Goal: Share content: Distribute website content to other platforms or users

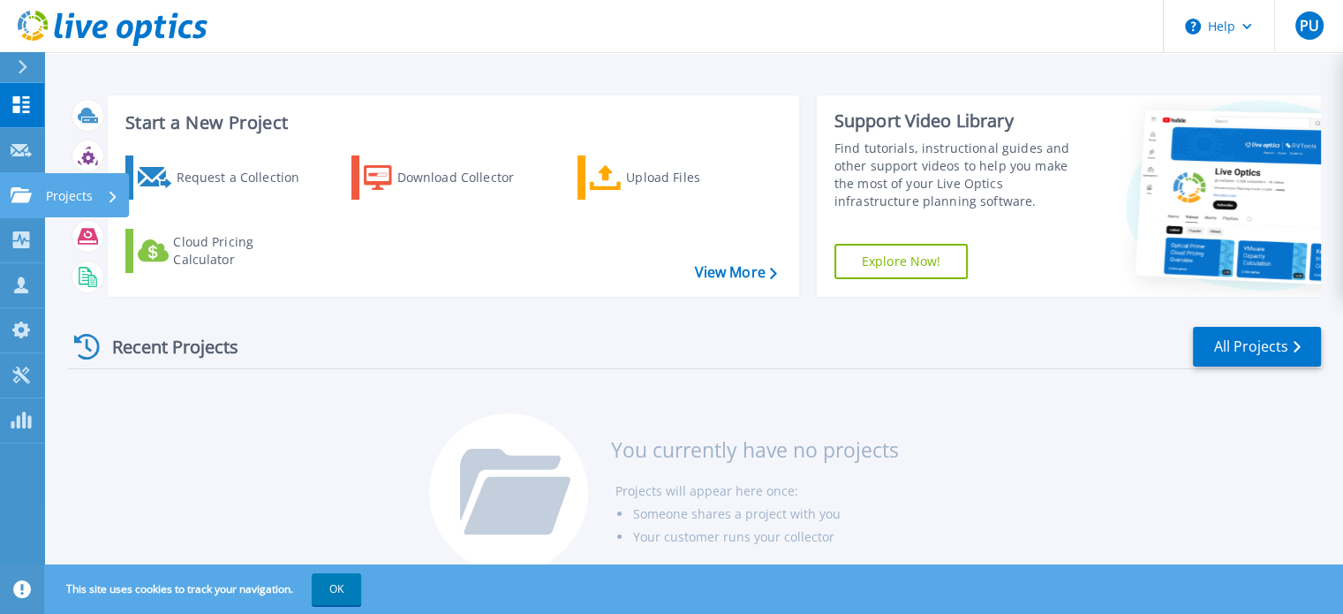
click at [22, 200] on icon at bounding box center [21, 194] width 21 height 15
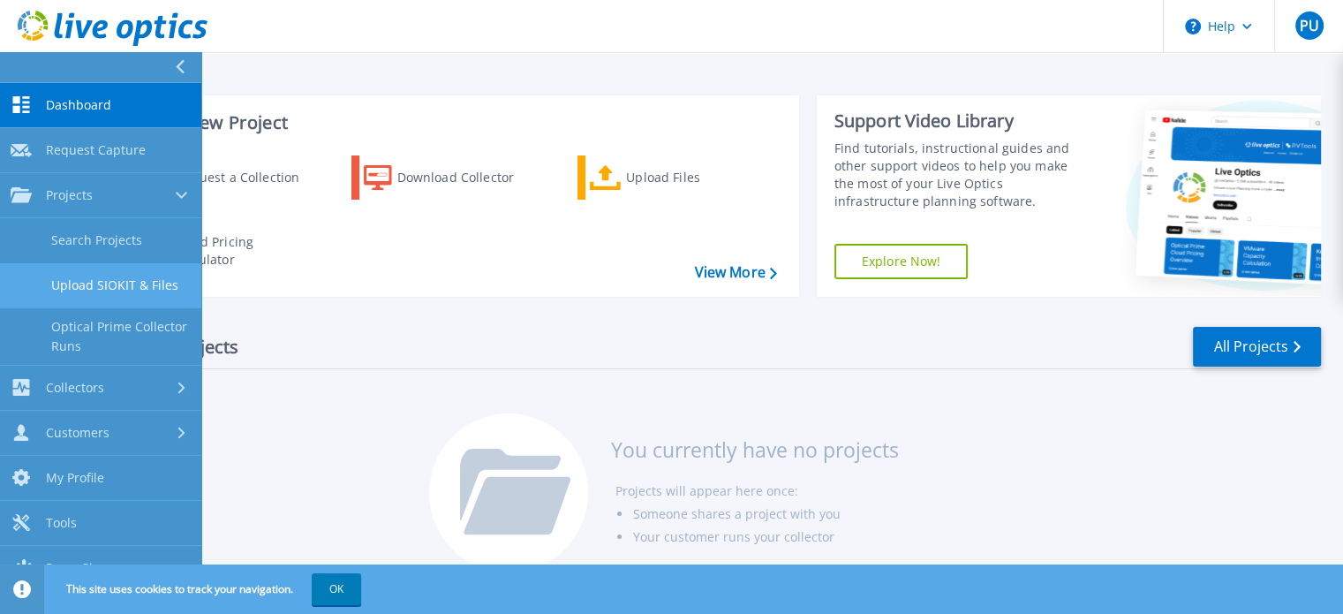
click at [147, 280] on link "Upload SIOKIT & Files" at bounding box center [100, 285] width 201 height 45
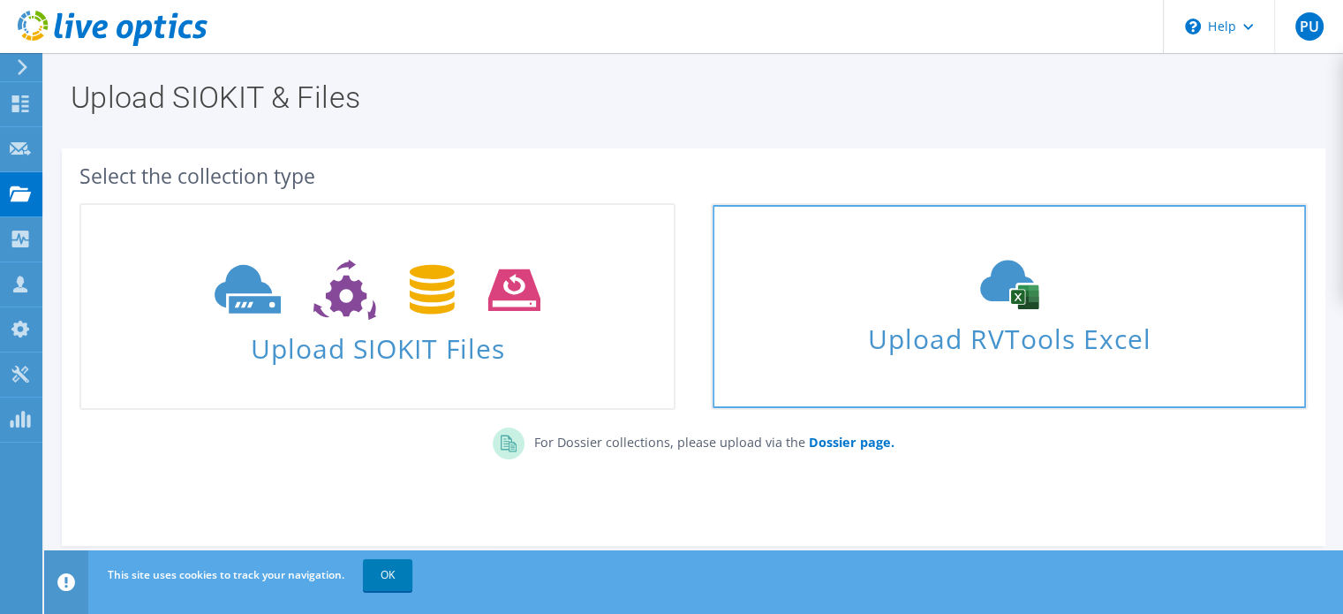
click at [988, 306] on icon at bounding box center [1009, 284] width 265 height 49
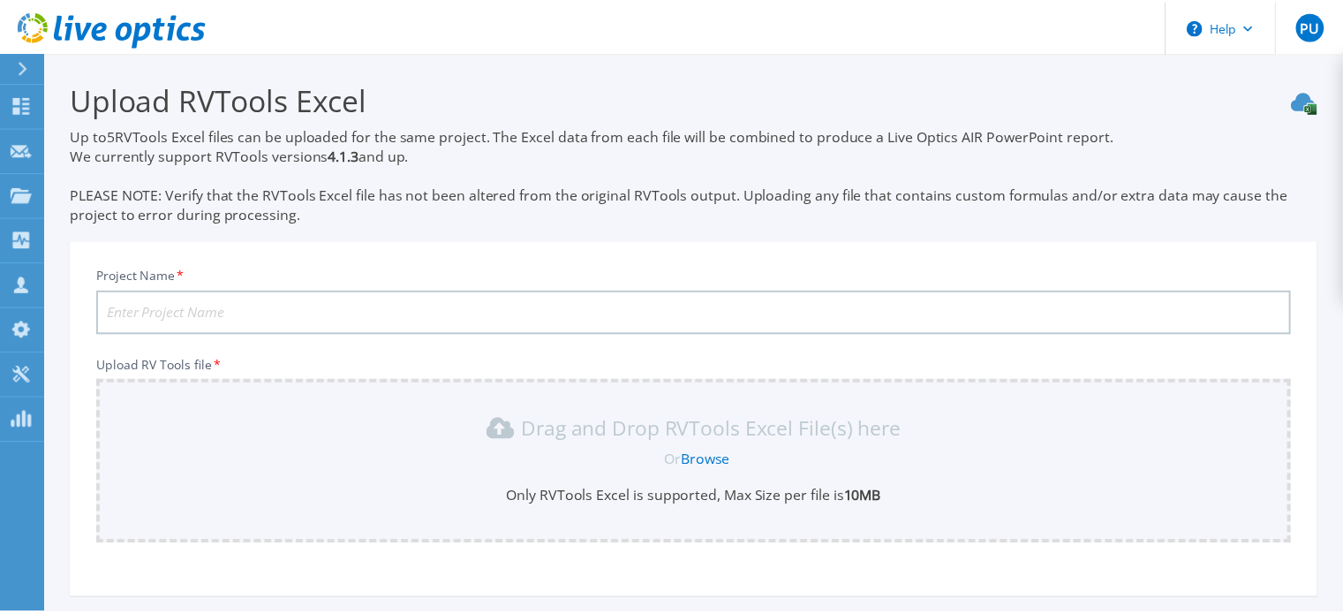
scroll to position [166, 0]
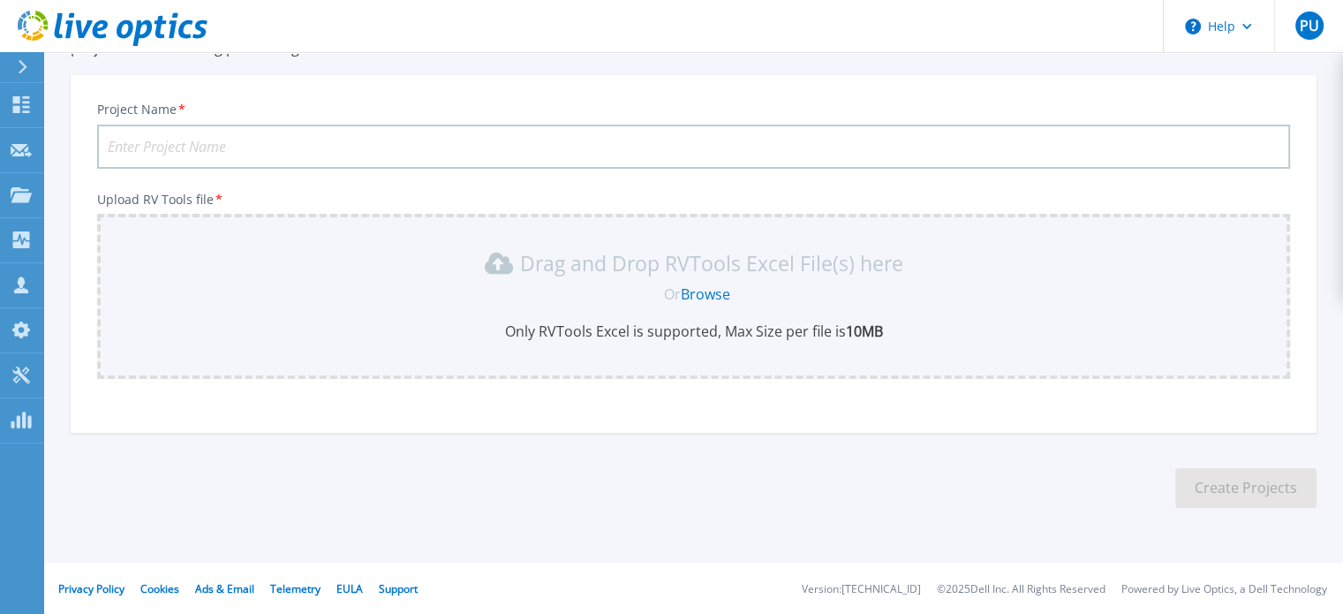
click at [699, 296] on link "Browse" at bounding box center [705, 293] width 49 height 19
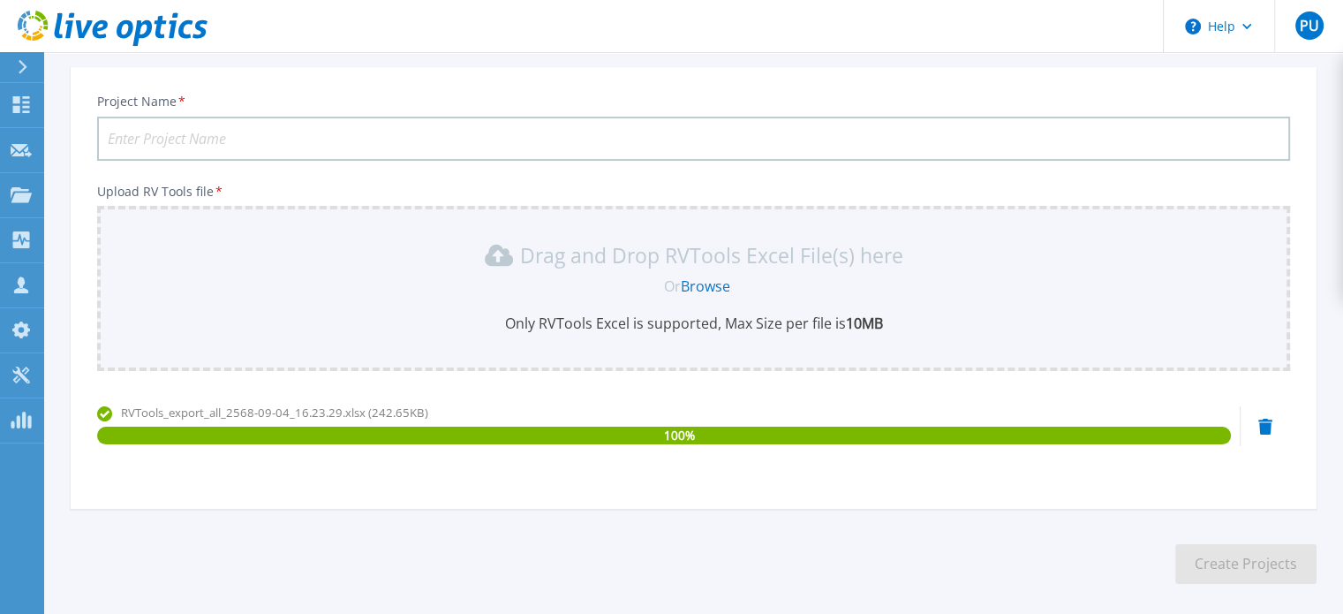
scroll to position [0, 0]
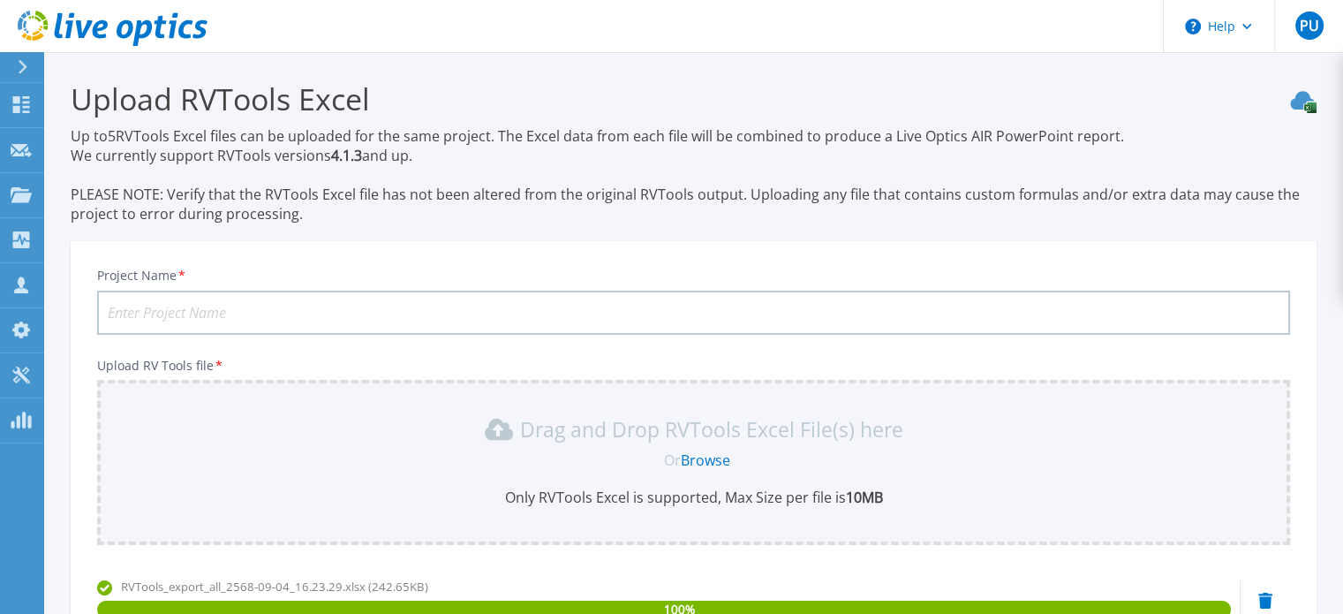
click at [700, 314] on input "Project Name *" at bounding box center [693, 313] width 1193 height 44
type input "C"
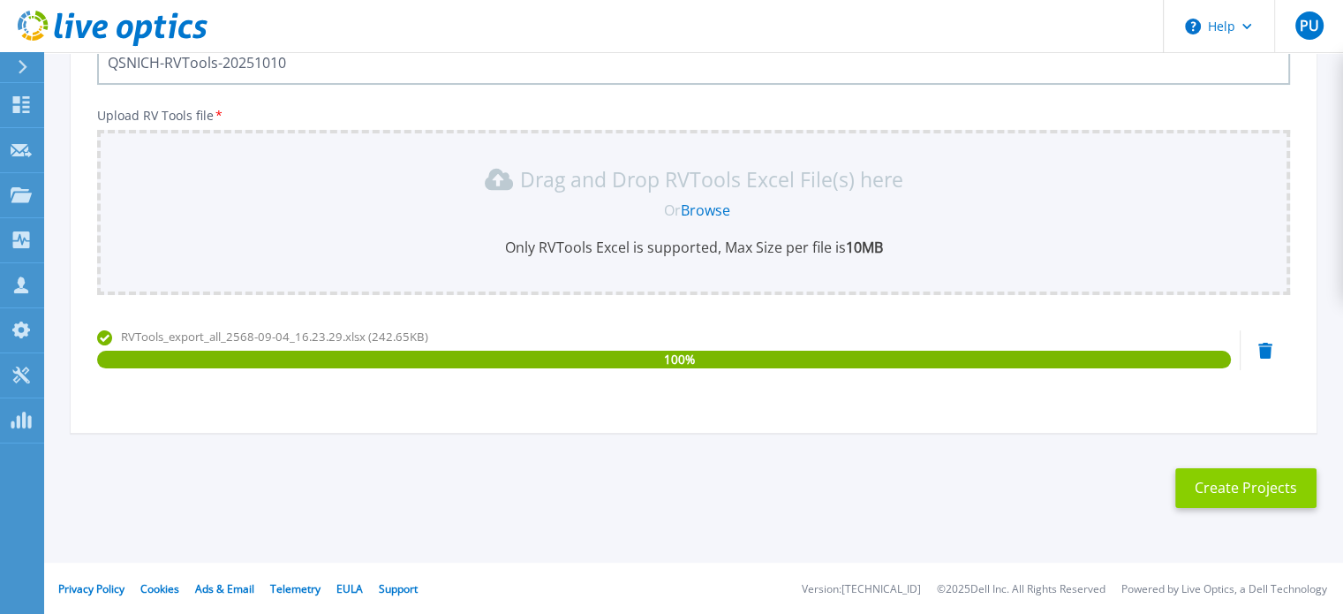
type input "QSNICH-RVTools-20251010"
click at [1253, 475] on button "Create Projects" at bounding box center [1246, 488] width 141 height 40
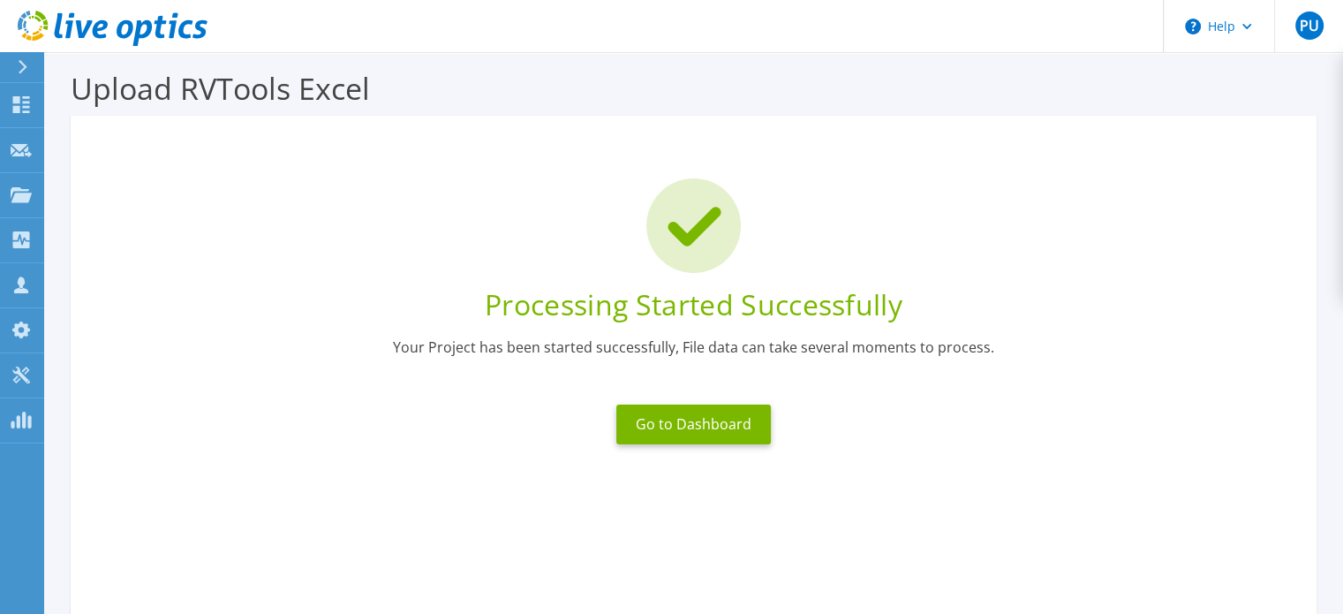
scroll to position [0, 0]
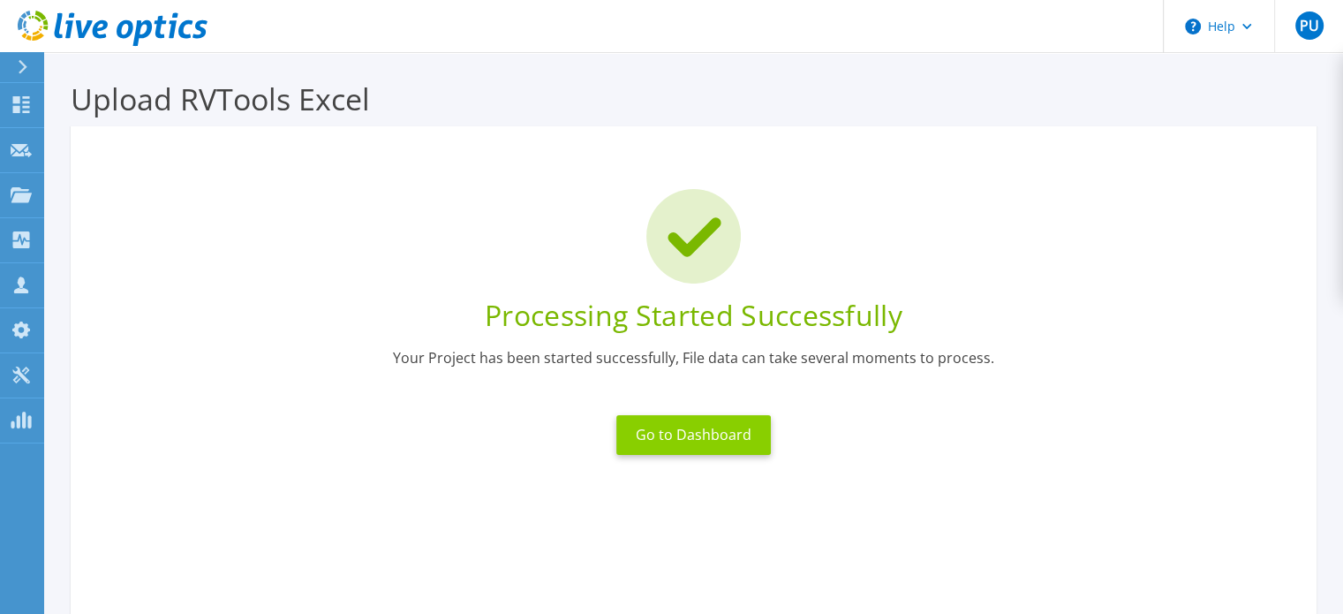
click at [671, 446] on button "Go to Dashboard" at bounding box center [693, 435] width 155 height 40
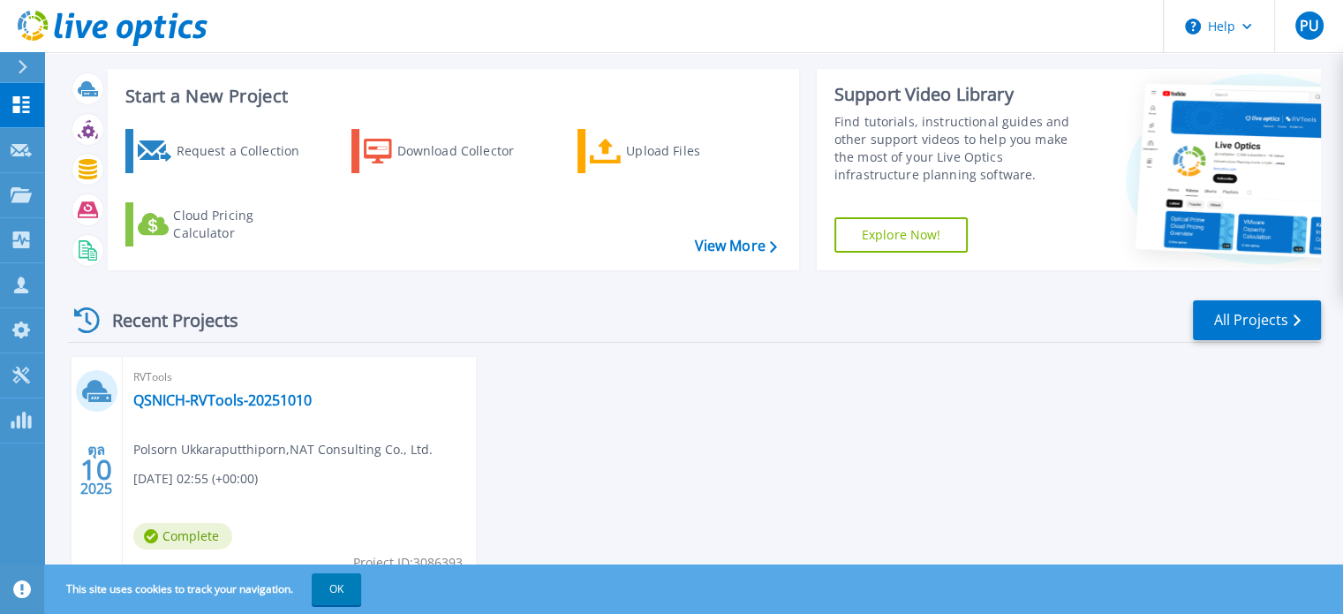
scroll to position [100, 0]
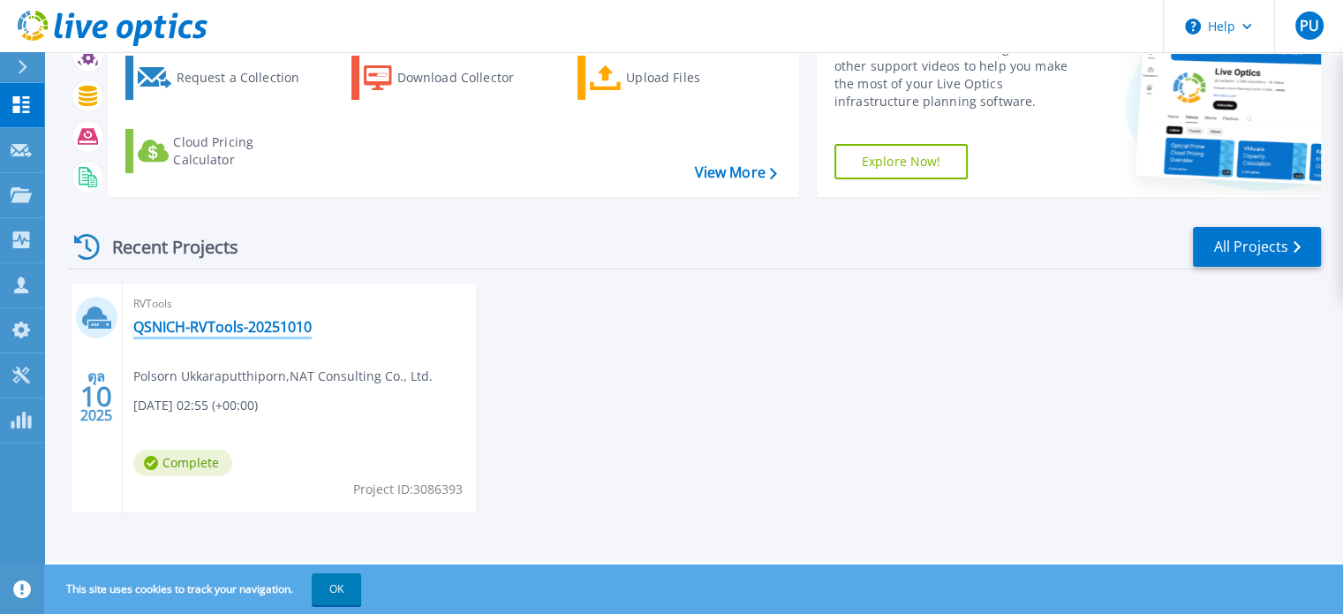
click at [271, 327] on link "QSNICH-RVTools-20251010" at bounding box center [222, 327] width 178 height 18
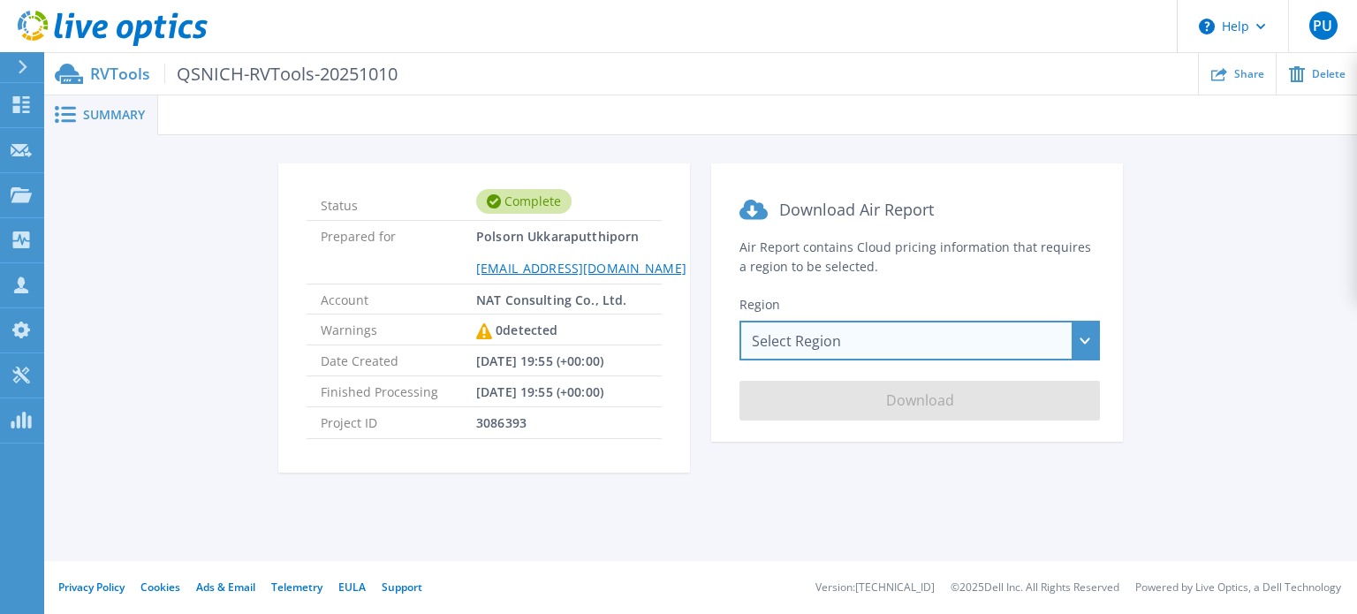
click at [1076, 338] on div "Select Region [GEOGRAPHIC_DATA] ([GEOGRAPHIC_DATA]) [GEOGRAPHIC_DATA] ([GEOGRAP…" at bounding box center [919, 341] width 360 height 40
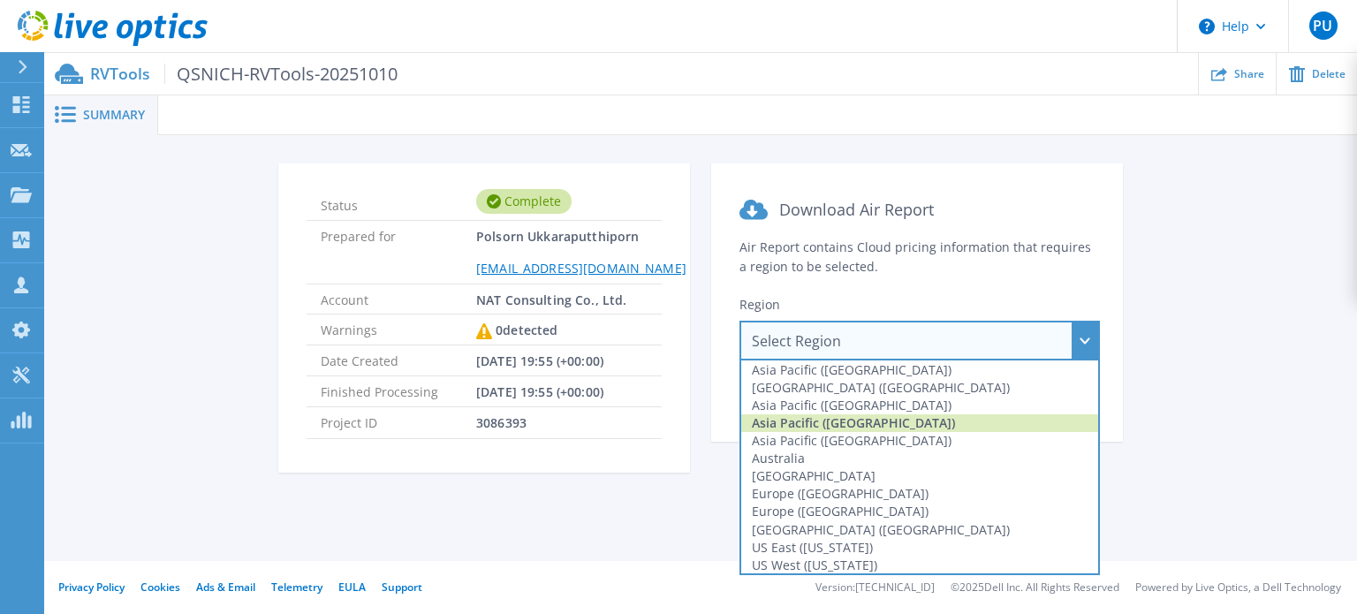
click at [863, 420] on div "Asia Pacific ([GEOGRAPHIC_DATA])" at bounding box center [919, 423] width 357 height 18
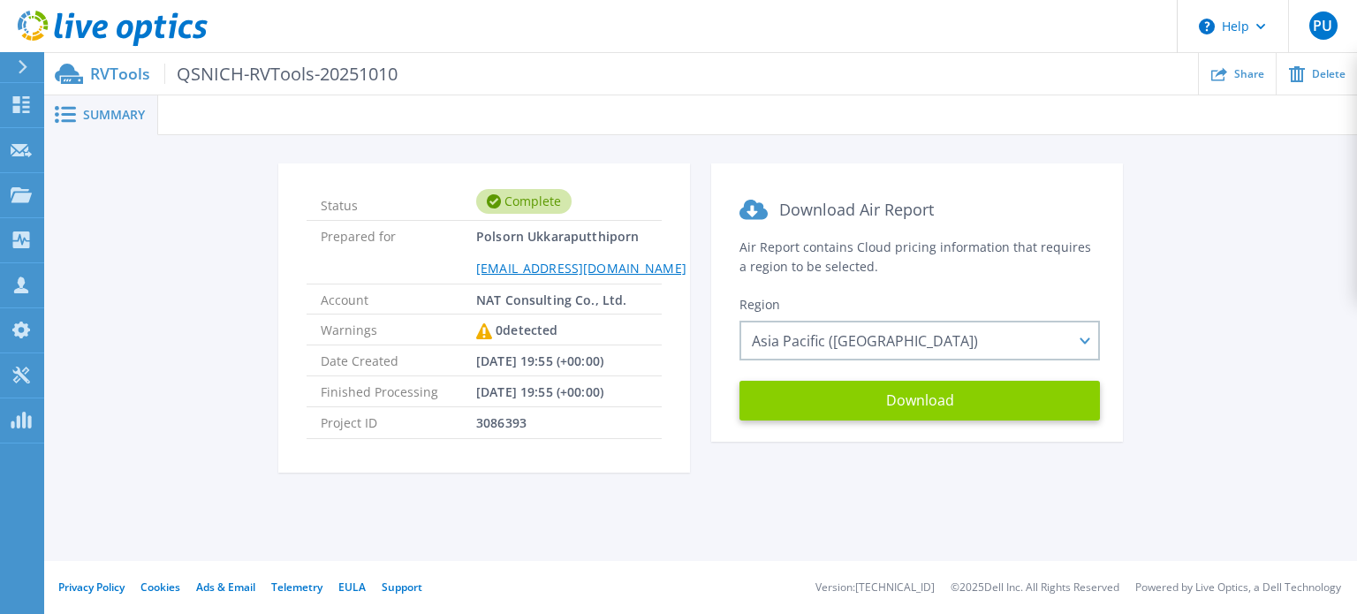
click at [887, 398] on button "Download" at bounding box center [919, 401] width 360 height 40
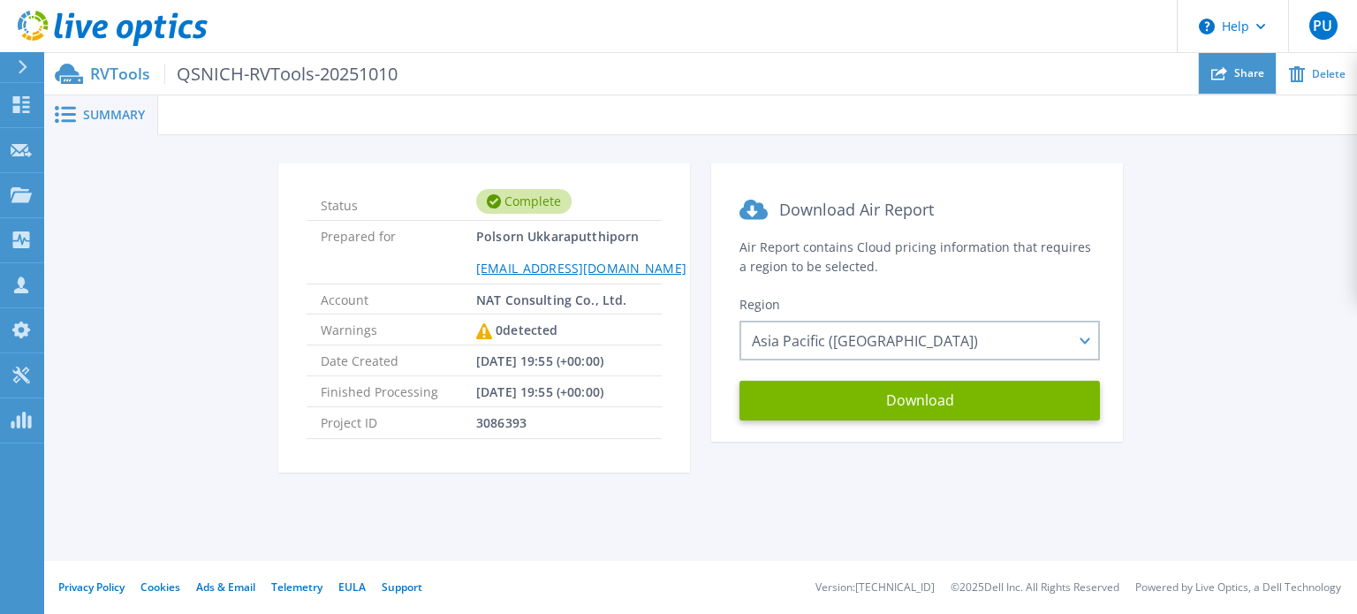
click at [1233, 87] on div "Share" at bounding box center [1237, 74] width 77 height 42
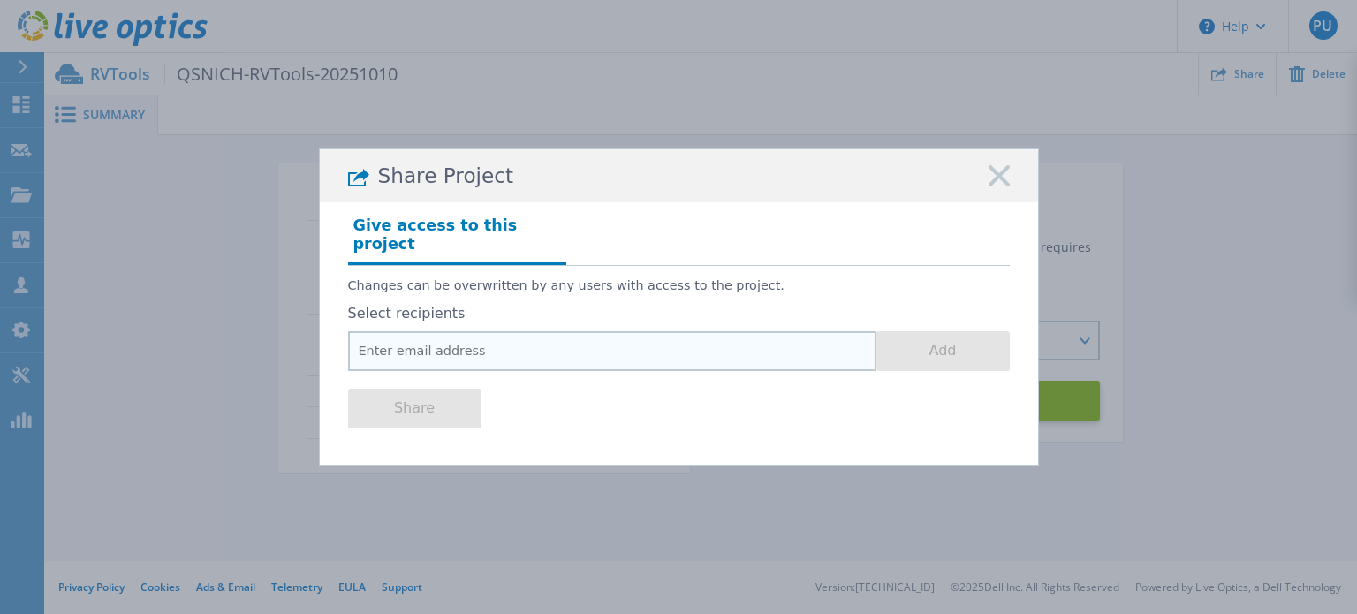
click at [555, 344] on input "email" at bounding box center [612, 351] width 528 height 40
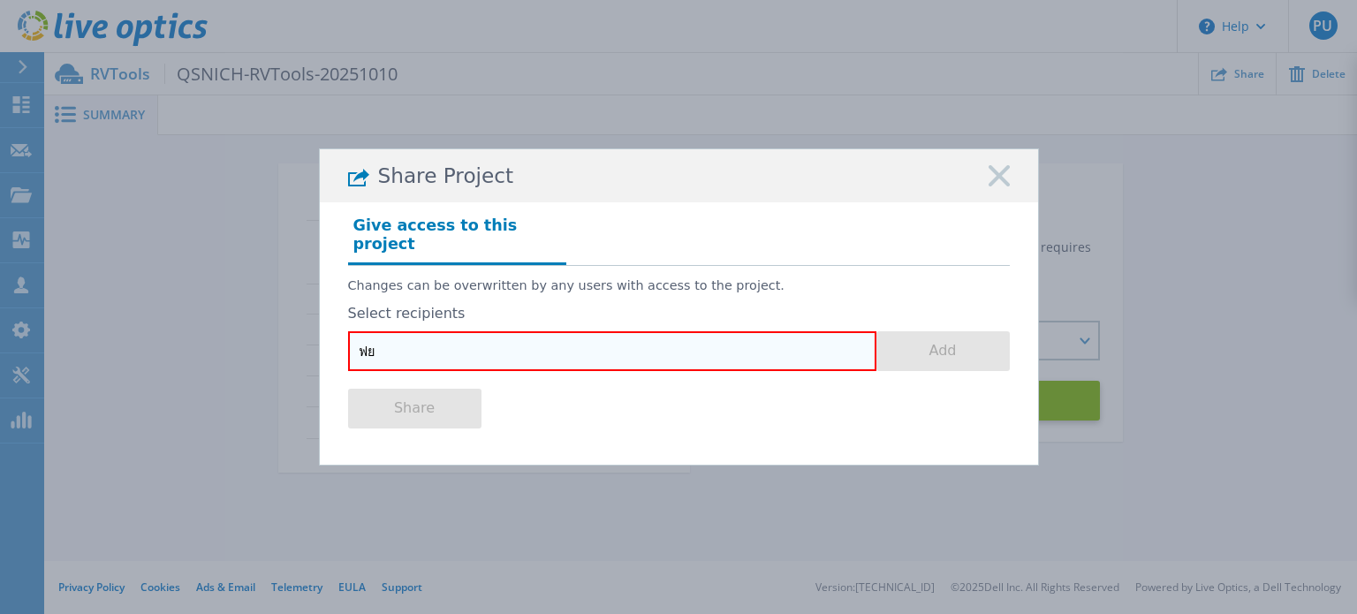
type input "ฟ"
click at [1206, 282] on div "Share Project Give access to this project Changes can be overwritten by any use…" at bounding box center [678, 307] width 1357 height 614
drag, startPoint x: 389, startPoint y: 331, endPoint x: 225, endPoint y: 320, distance: 164.7
click at [225, 320] on div "Share Project Give access to this project Changes can be overwritten by any use…" at bounding box center [678, 307] width 1357 height 614
paste input ".tananchai@dell.com"
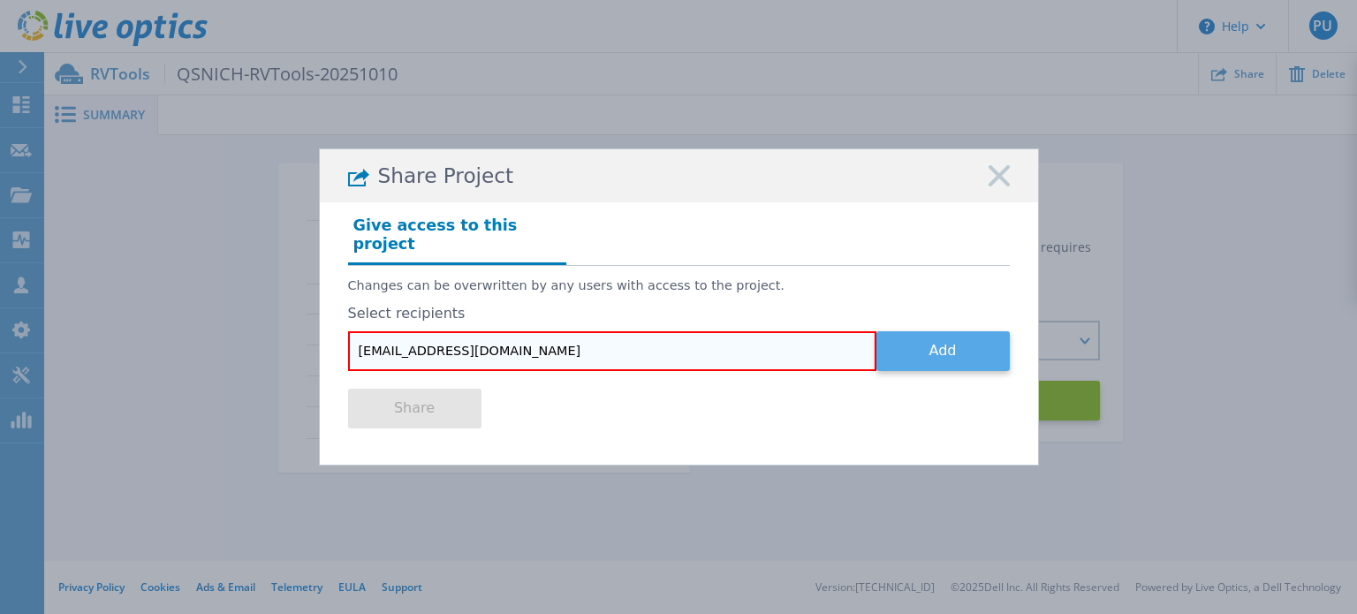
type input "apisit.tananchai@dell.com"
click at [943, 342] on button "Add" at bounding box center [942, 351] width 133 height 40
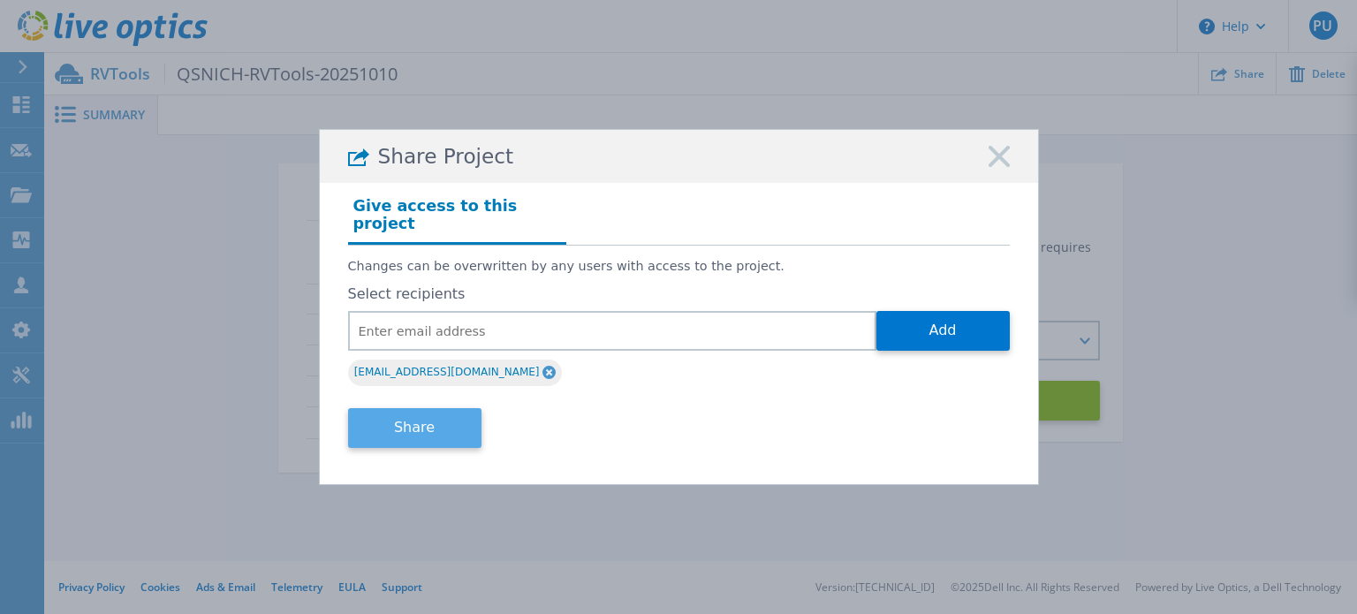
click at [404, 421] on button "Share" at bounding box center [414, 428] width 133 height 40
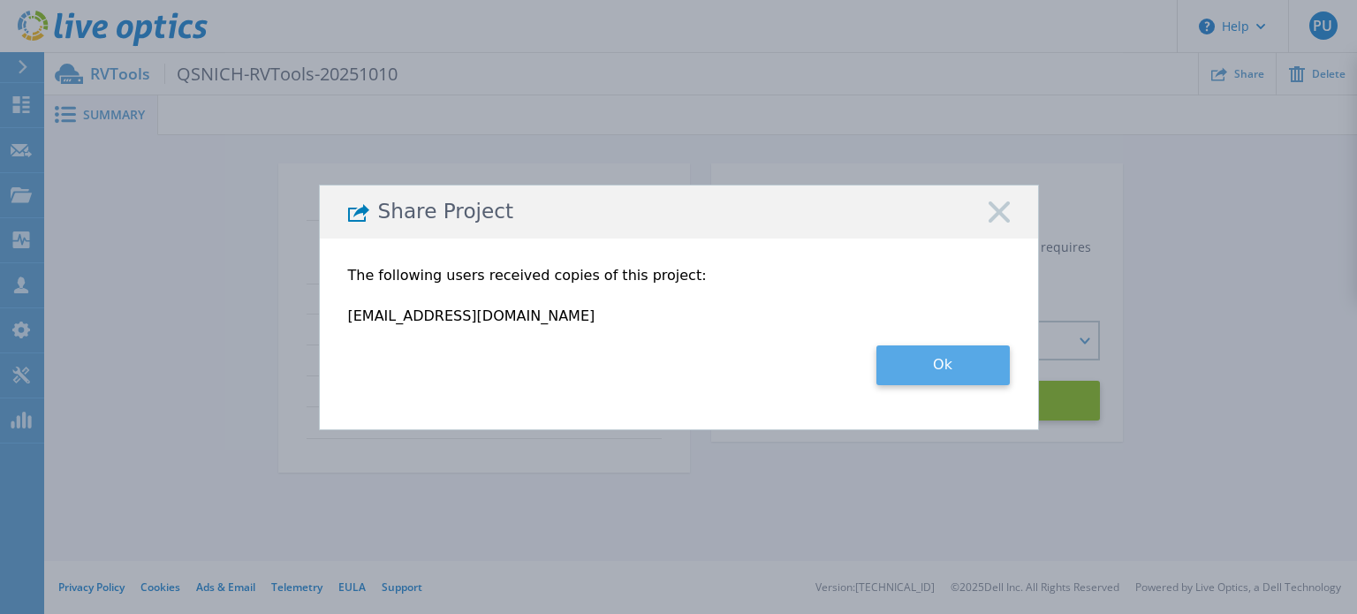
click at [964, 368] on button "Ok" at bounding box center [942, 365] width 133 height 40
